Goal: Transaction & Acquisition: Purchase product/service

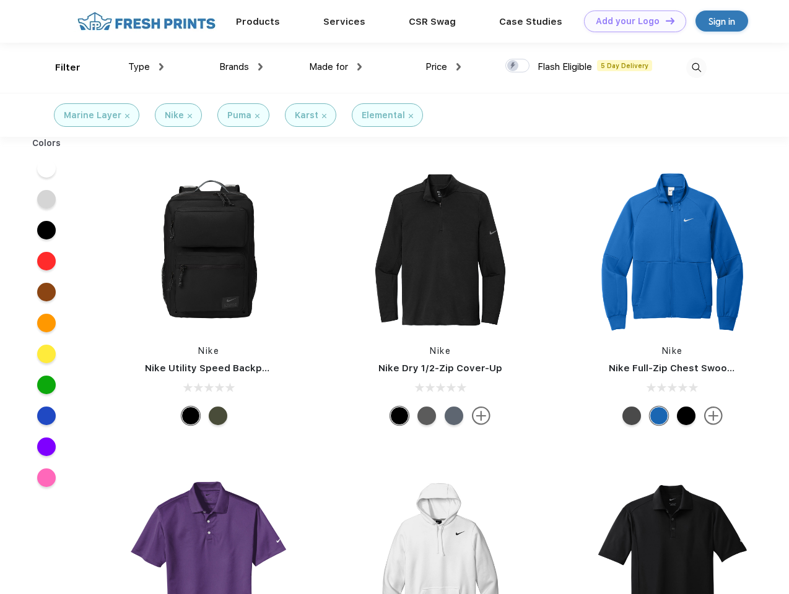
click at [630, 21] on link "Add your Logo Design Tool" at bounding box center [635, 22] width 102 height 22
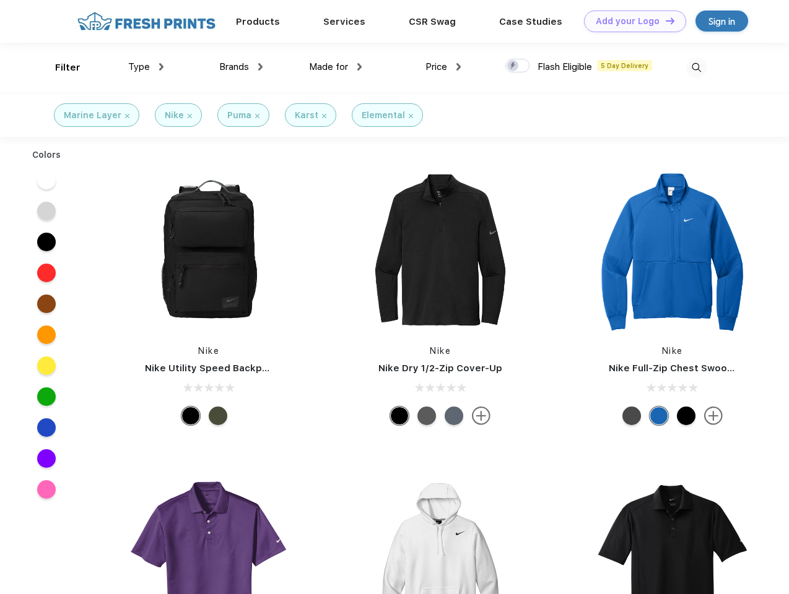
click at [0, 0] on div "Design Tool" at bounding box center [0, 0] width 0 height 0
click at [664, 20] on link "Add your Logo Design Tool" at bounding box center [635, 22] width 102 height 22
click at [59, 67] on div "Filter" at bounding box center [67, 68] width 25 height 14
click at [146, 67] on span "Type" at bounding box center [139, 66] width 22 height 11
click at [241, 67] on span "Brands" at bounding box center [234, 66] width 30 height 11
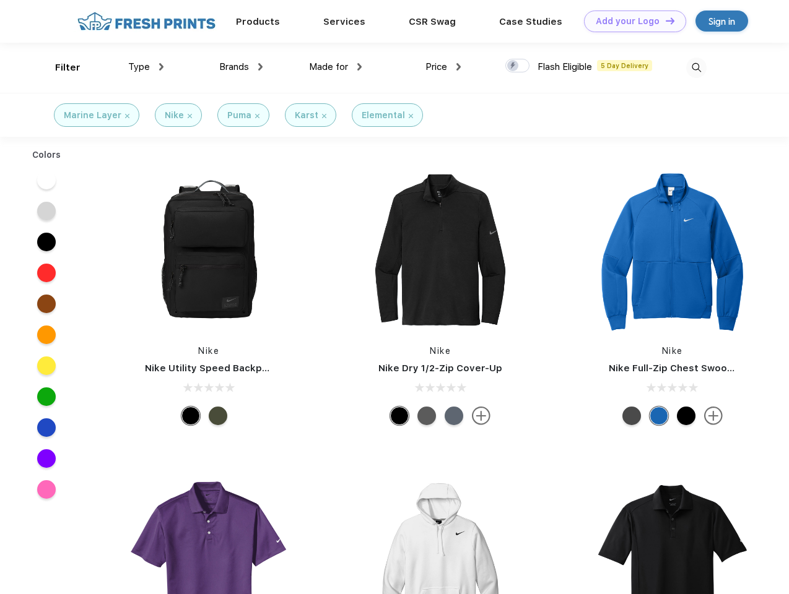
click at [336, 67] on span "Made for" at bounding box center [328, 66] width 39 height 11
click at [443, 67] on span "Price" at bounding box center [436, 66] width 22 height 11
click at [518, 66] on div at bounding box center [517, 66] width 24 height 14
click at [513, 66] on input "checkbox" at bounding box center [509, 62] width 8 height 8
click at [696, 67] on img at bounding box center [696, 68] width 20 height 20
